Goal: Check status: Check status

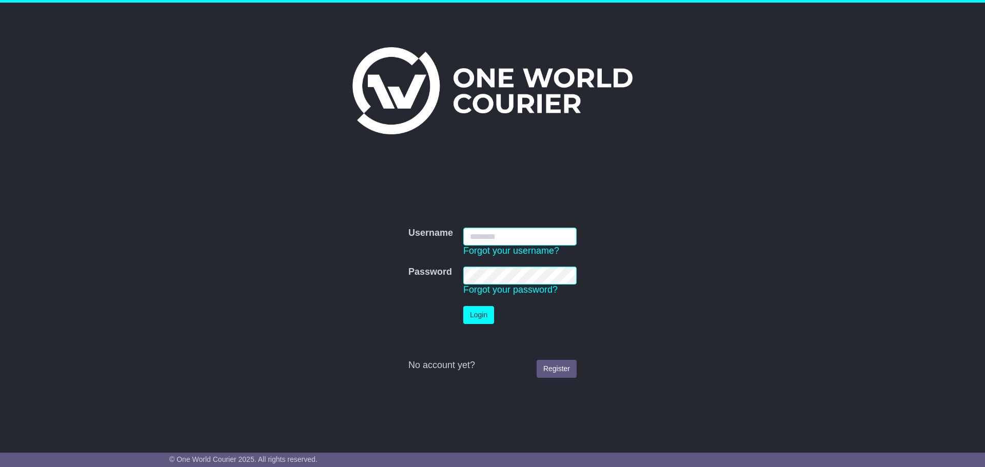
type input "**********"
click at [488, 317] on button "Login" at bounding box center [478, 315] width 31 height 18
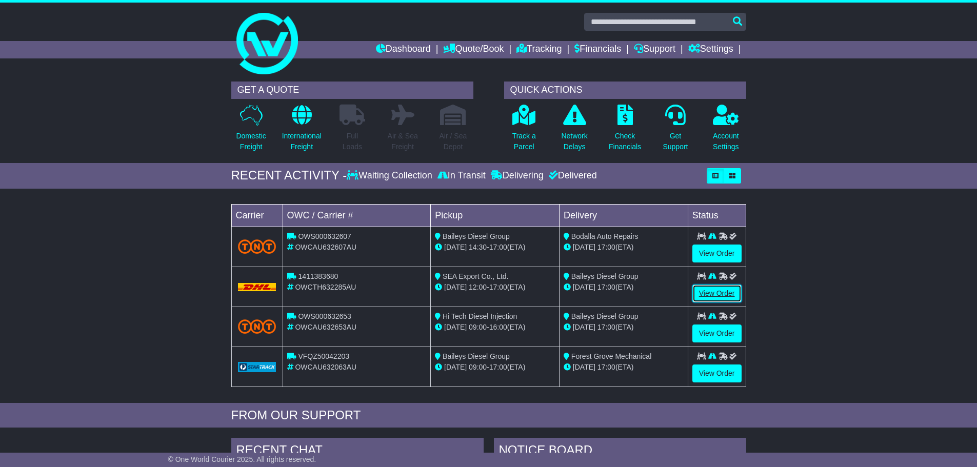
click at [729, 290] on link "View Order" at bounding box center [717, 294] width 49 height 18
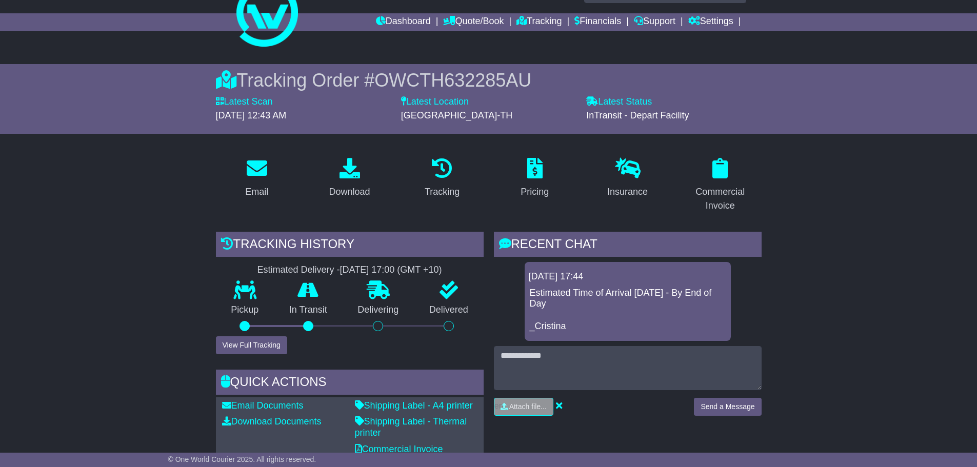
scroll to position [51, 0]
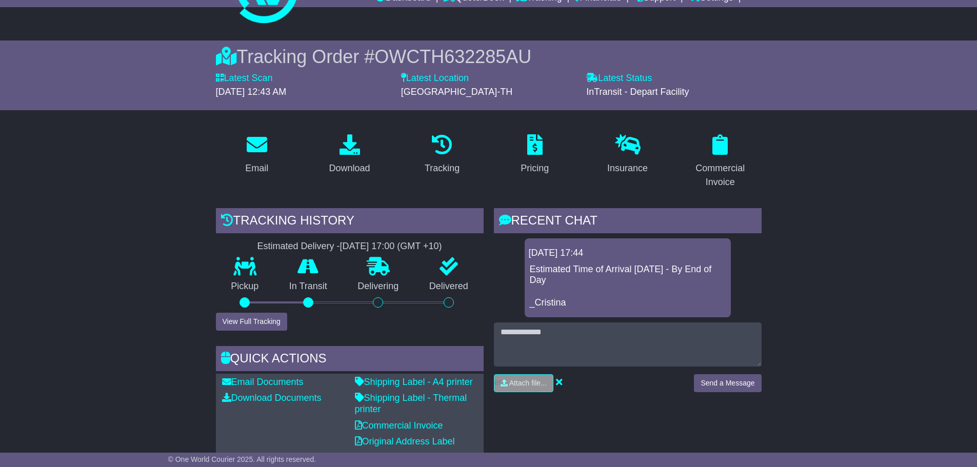
click at [263, 308] on div "Pickup" at bounding box center [245, 285] width 58 height 55
click at [265, 316] on button "View Full Tracking" at bounding box center [251, 322] width 71 height 18
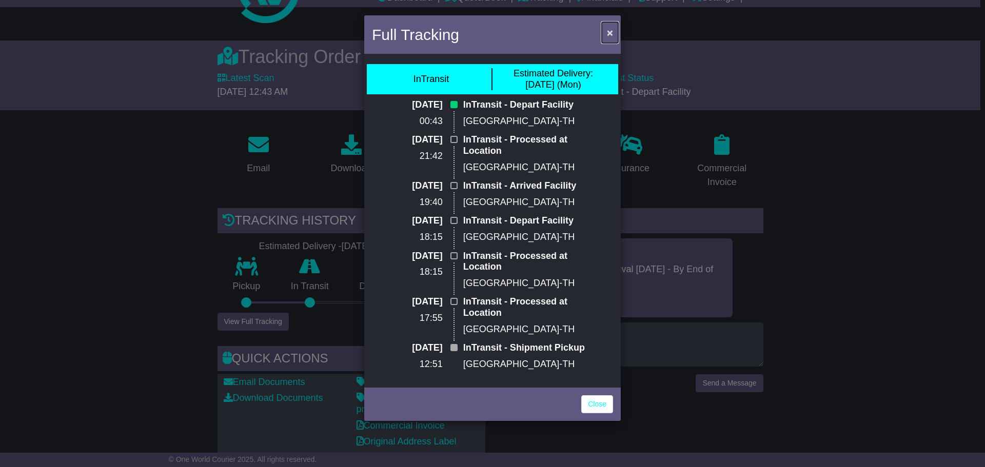
click at [615, 32] on button "×" at bounding box center [610, 32] width 16 height 21
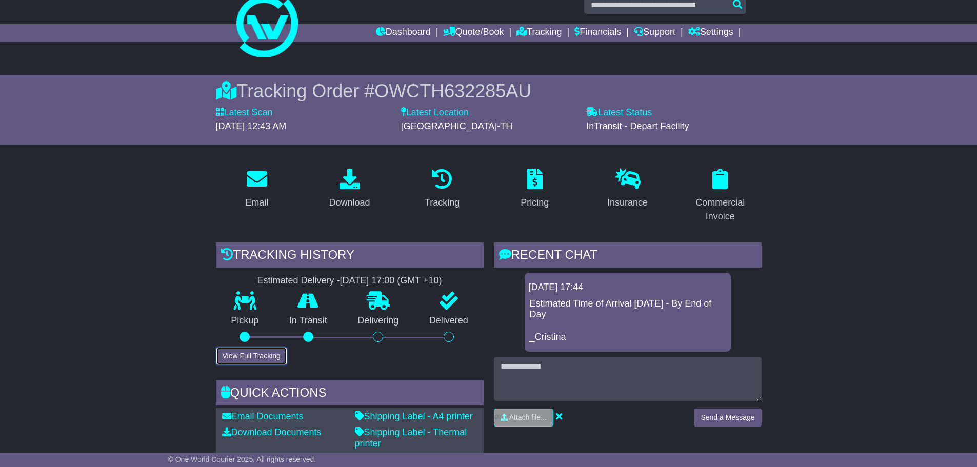
scroll to position [0, 0]
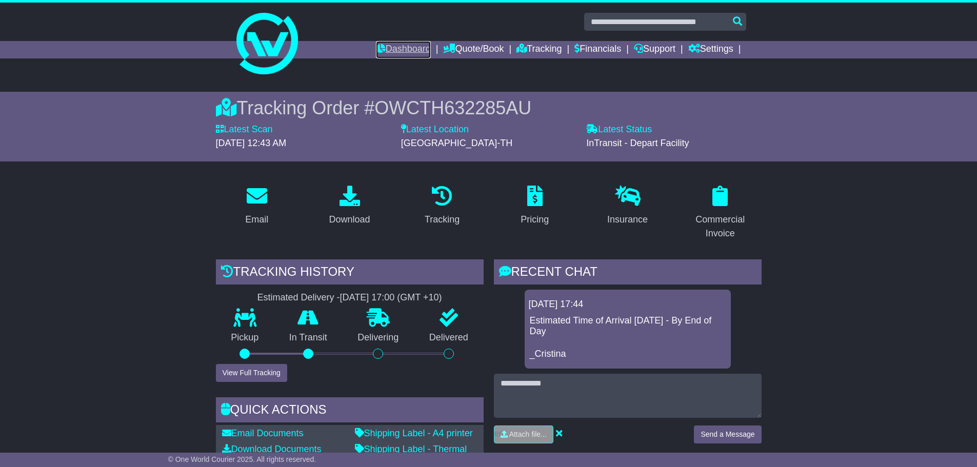
click at [401, 49] on link "Dashboard" at bounding box center [403, 49] width 55 height 17
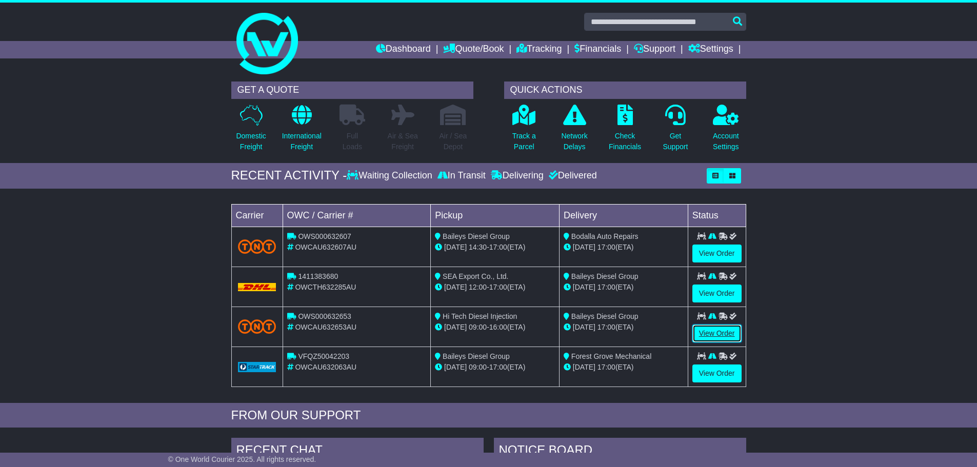
click at [710, 332] on link "View Order" at bounding box center [717, 334] width 49 height 18
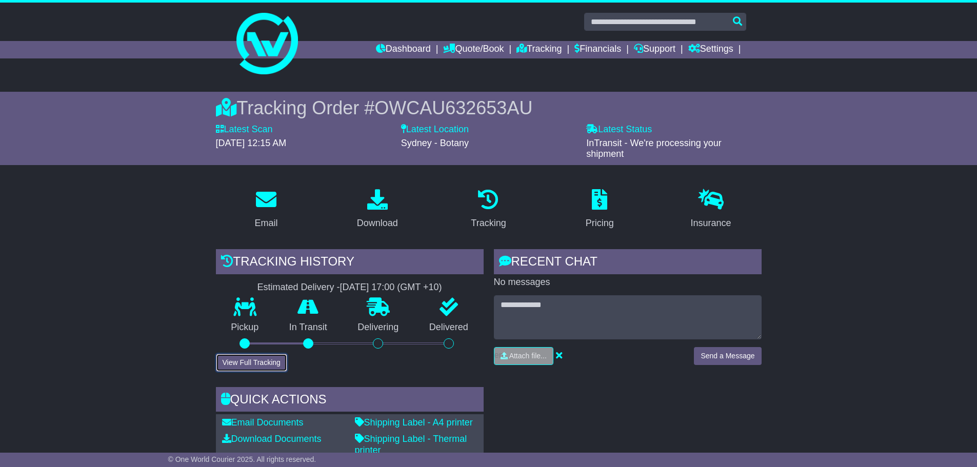
click at [250, 365] on button "View Full Tracking" at bounding box center [251, 363] width 71 height 18
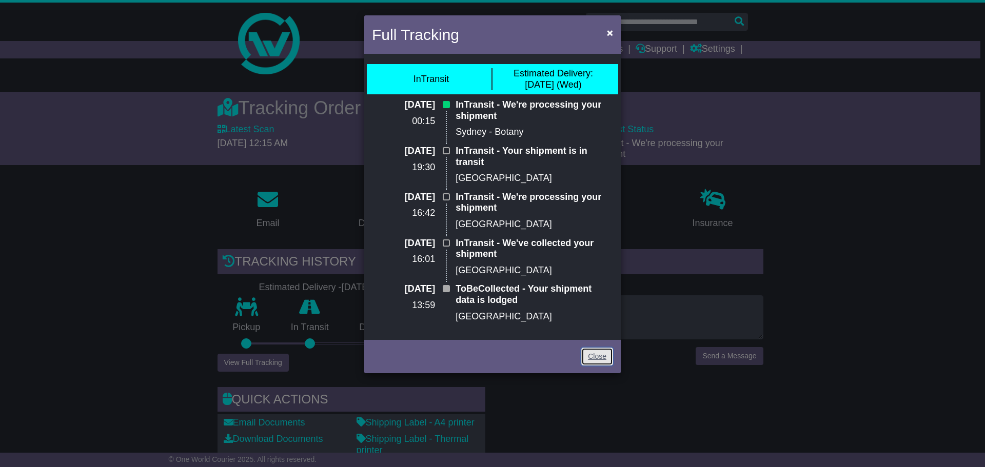
click at [593, 355] on link "Close" at bounding box center [597, 357] width 32 height 18
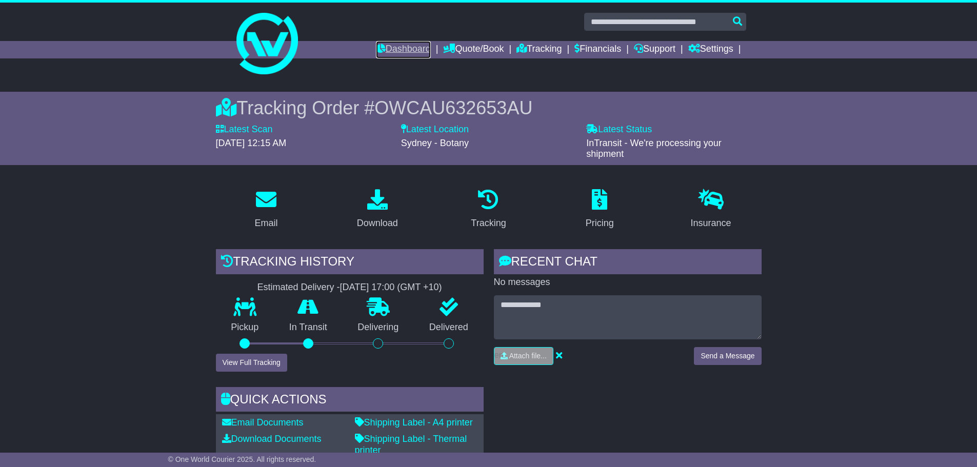
click at [394, 49] on link "Dashboard" at bounding box center [403, 49] width 55 height 17
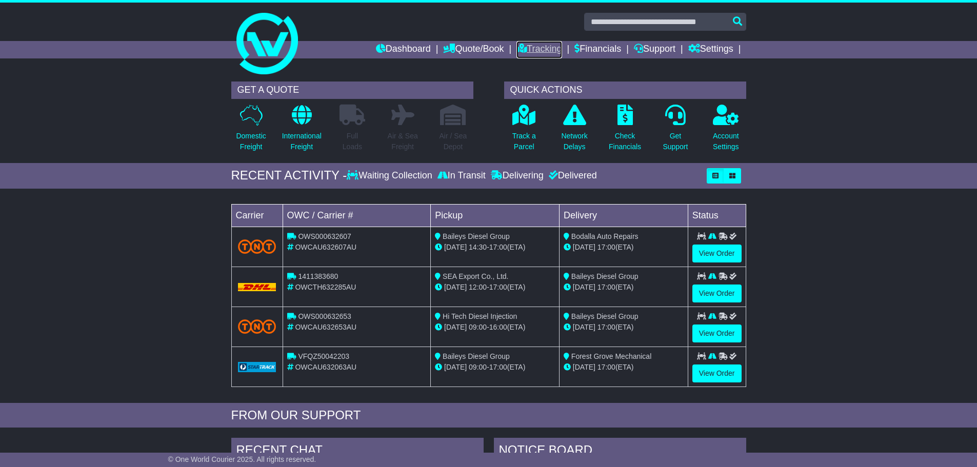
click at [535, 46] on link "Tracking" at bounding box center [539, 49] width 45 height 17
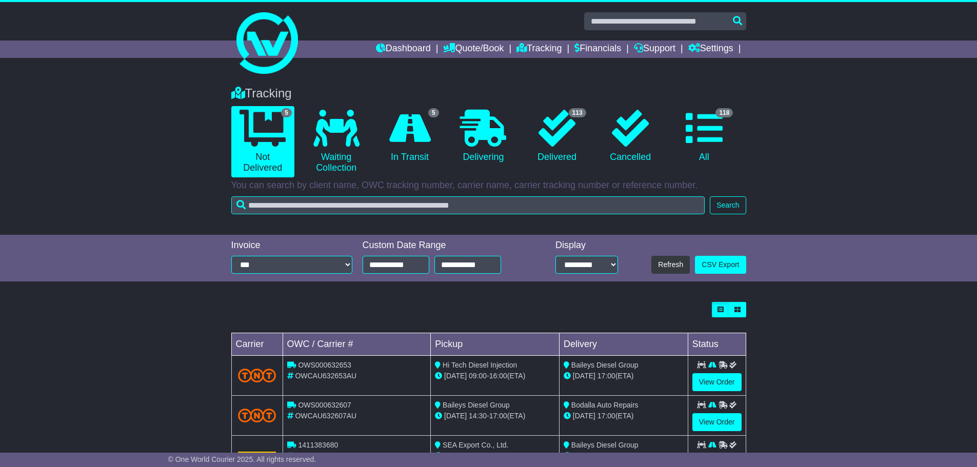
scroll to position [126, 0]
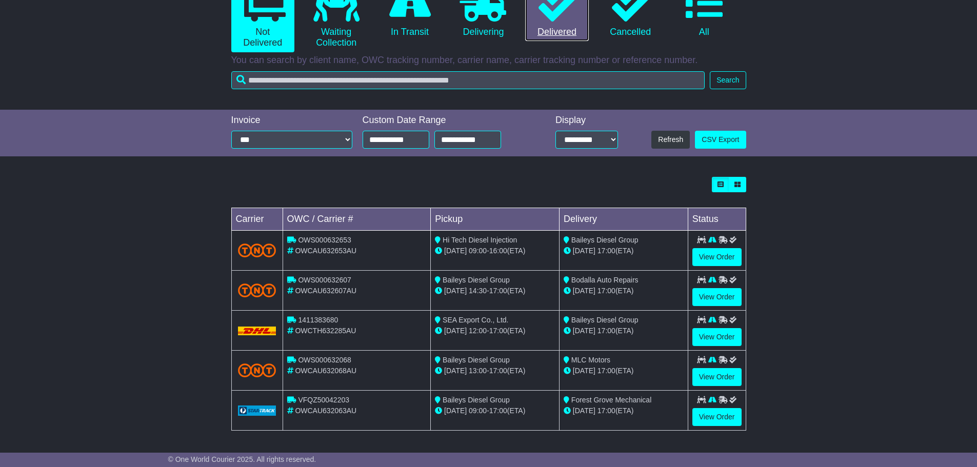
click at [556, 30] on link "113 Delivered" at bounding box center [556, 11] width 63 height 61
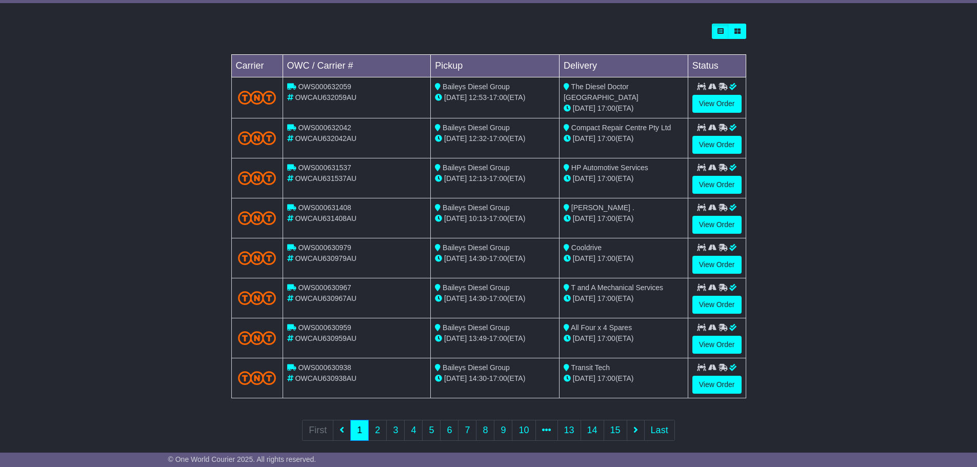
scroll to position [291, 0]
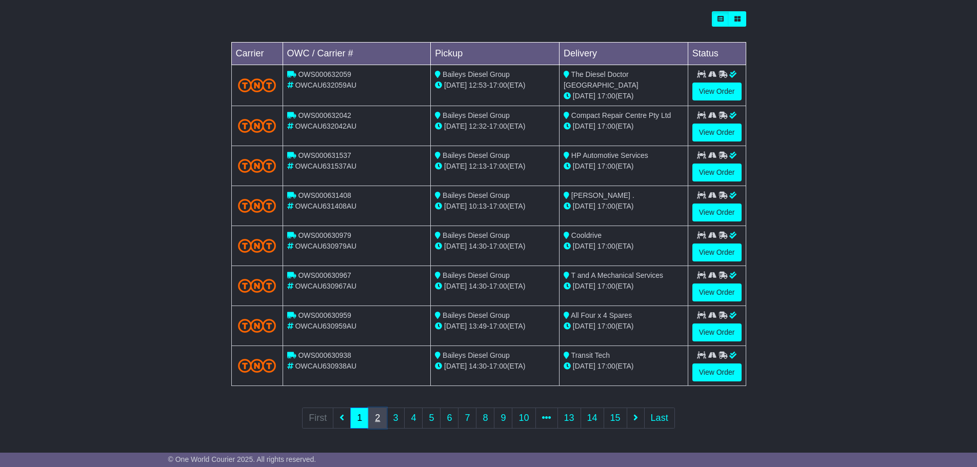
click at [378, 418] on link "2" at bounding box center [377, 418] width 18 height 21
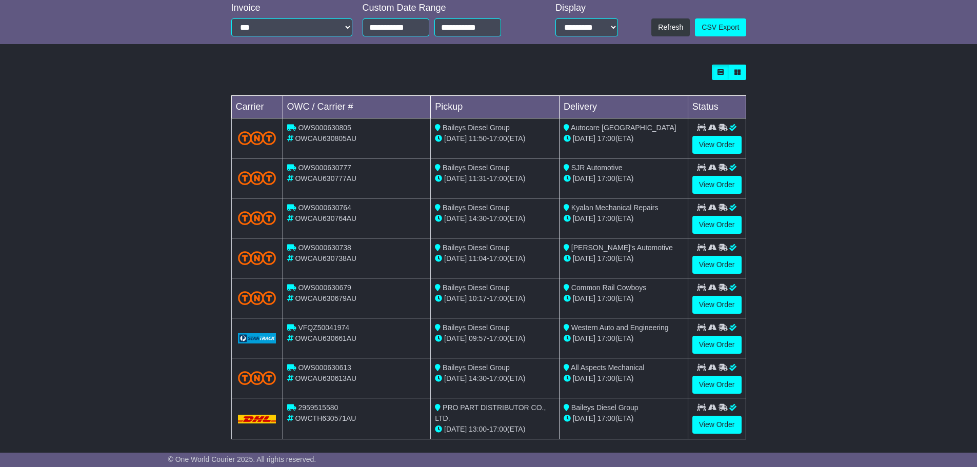
scroll to position [257, 0]
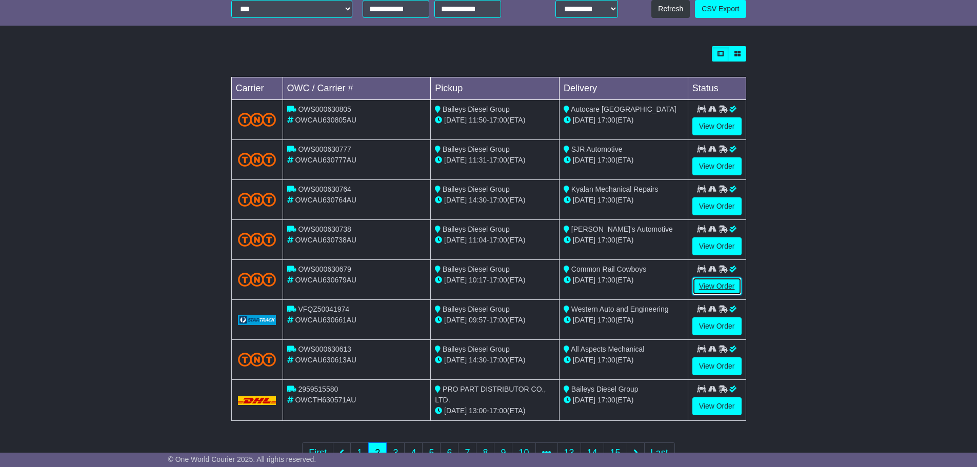
click at [714, 286] on link "View Order" at bounding box center [717, 287] width 49 height 18
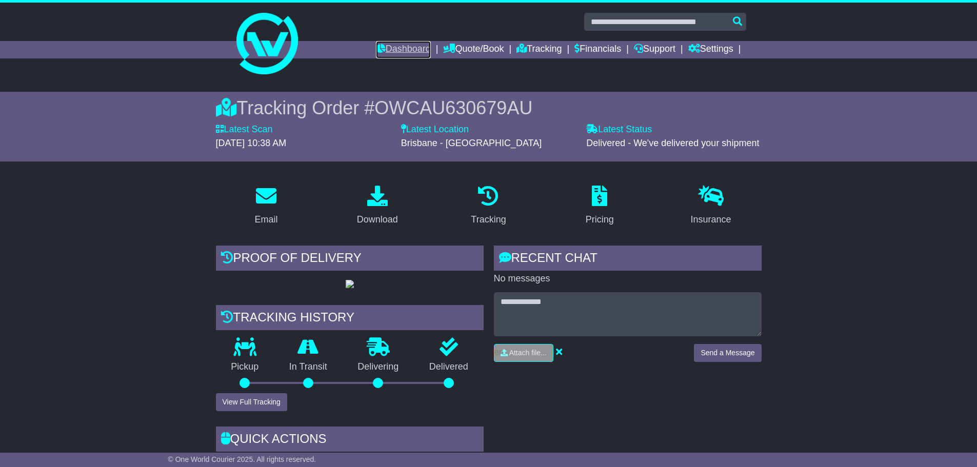
click at [405, 48] on link "Dashboard" at bounding box center [403, 49] width 55 height 17
